Goal: Check status

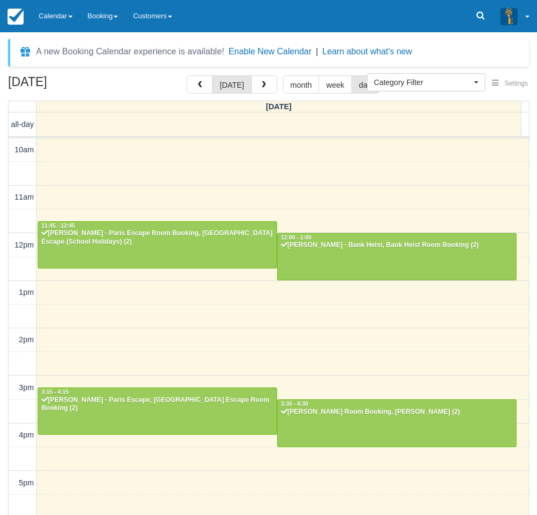
select select
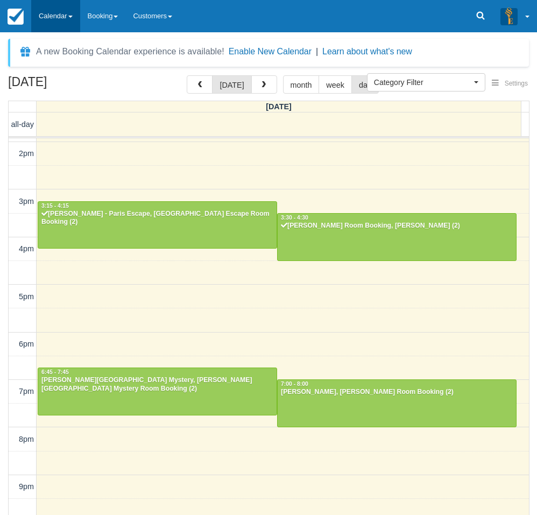
click at [53, 15] on link "Calendar" at bounding box center [55, 16] width 49 height 32
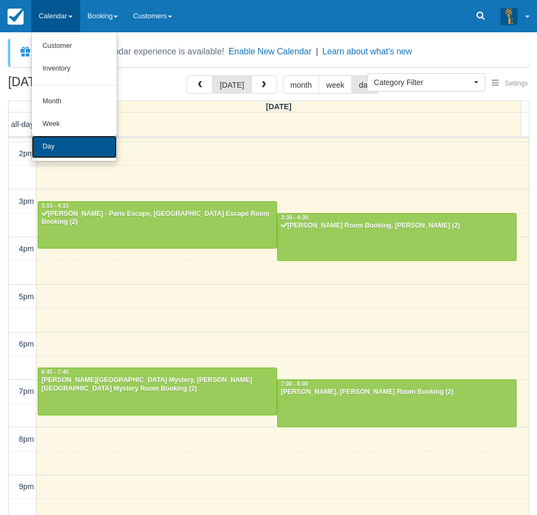
click at [77, 143] on link "Day" at bounding box center [74, 147] width 85 height 23
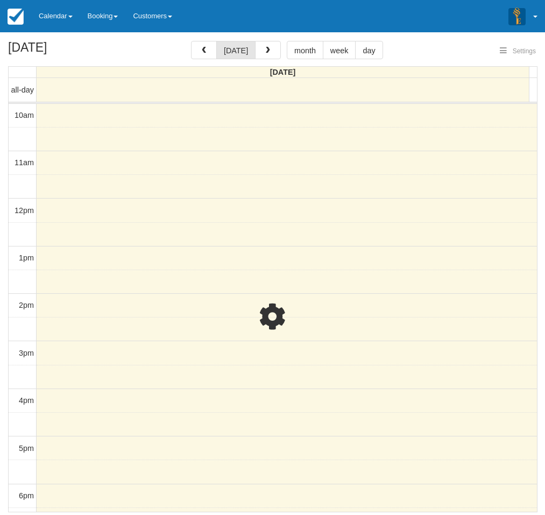
select select
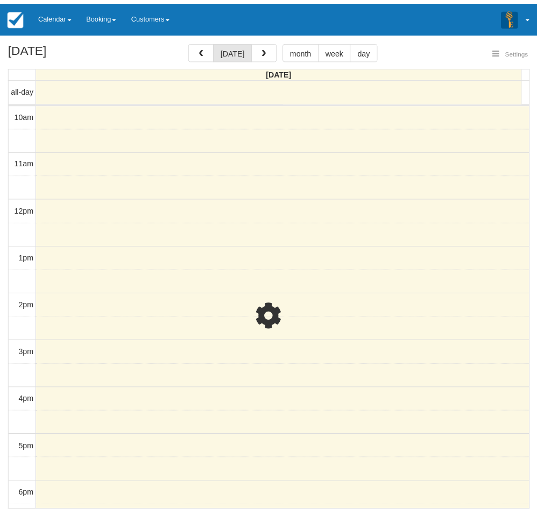
scroll to position [143, 0]
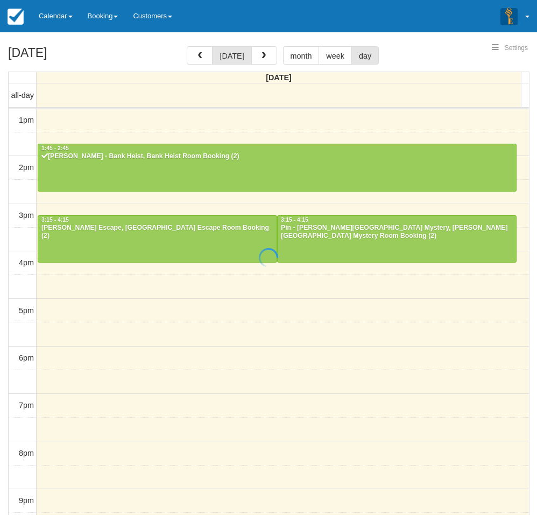
select select
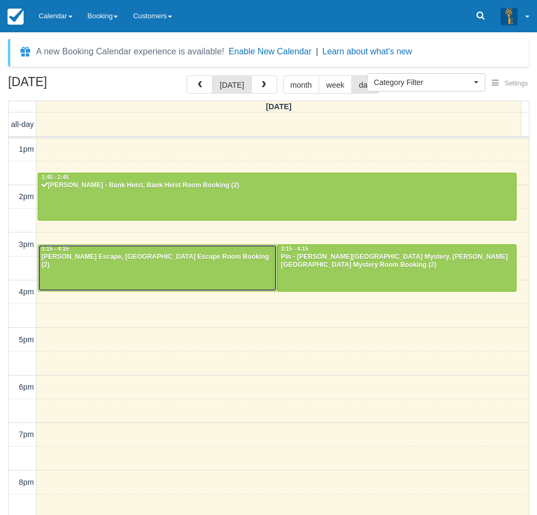
click at [131, 265] on div at bounding box center [157, 268] width 238 height 46
